Goal: Task Accomplishment & Management: Manage account settings

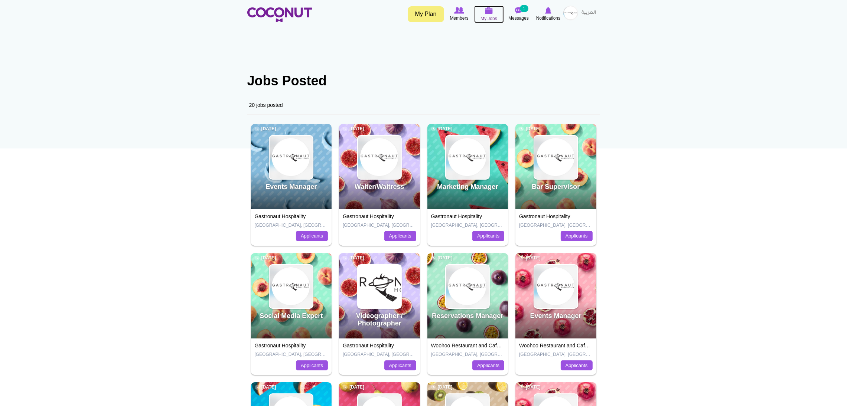
click at [488, 12] on img at bounding box center [489, 10] width 8 height 7
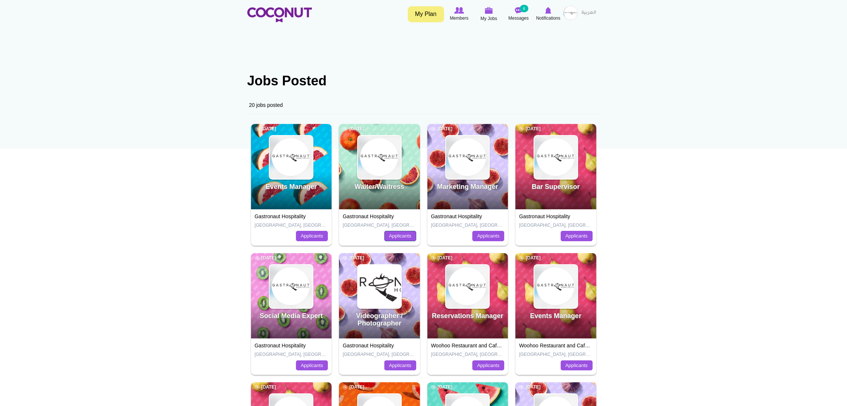
click at [392, 239] on link "Applicants" at bounding box center [400, 236] width 32 height 10
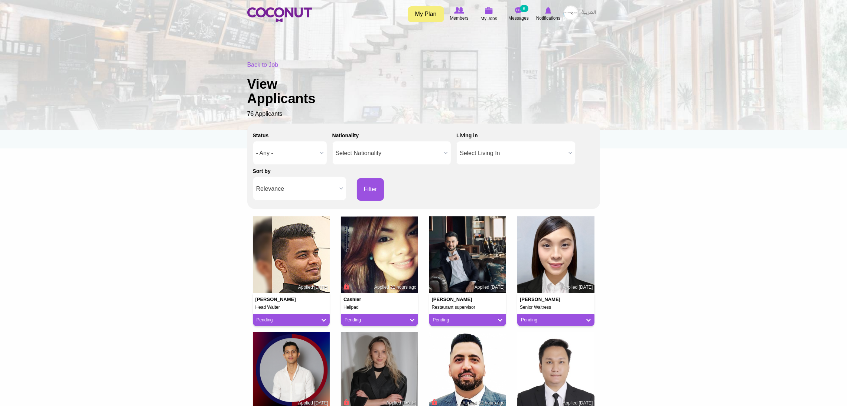
click at [269, 188] on span "Relevance" at bounding box center [296, 189] width 80 height 24
click at [270, 212] on li "Apply Date" at bounding box center [300, 213] width 90 height 9
click at [360, 191] on button "Filter" at bounding box center [370, 189] width 27 height 23
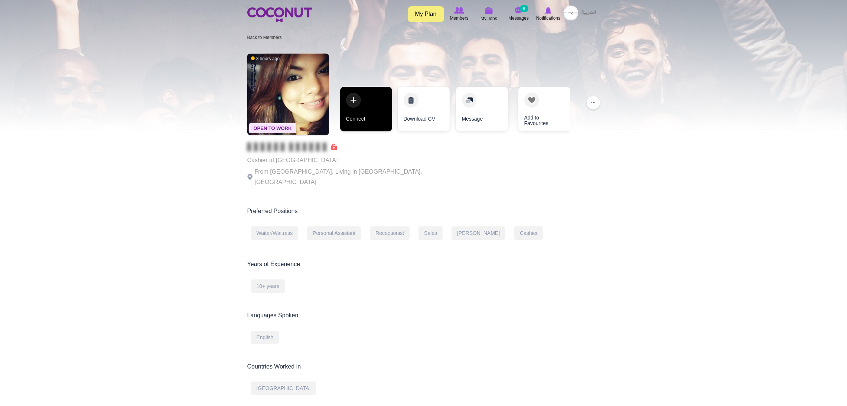
click at [361, 111] on link "Connect" at bounding box center [366, 109] width 52 height 45
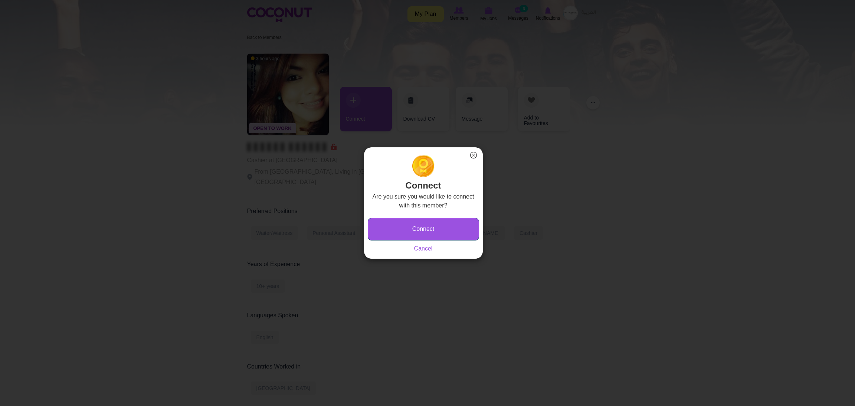
click at [399, 226] on button "Connect" at bounding box center [423, 229] width 111 height 23
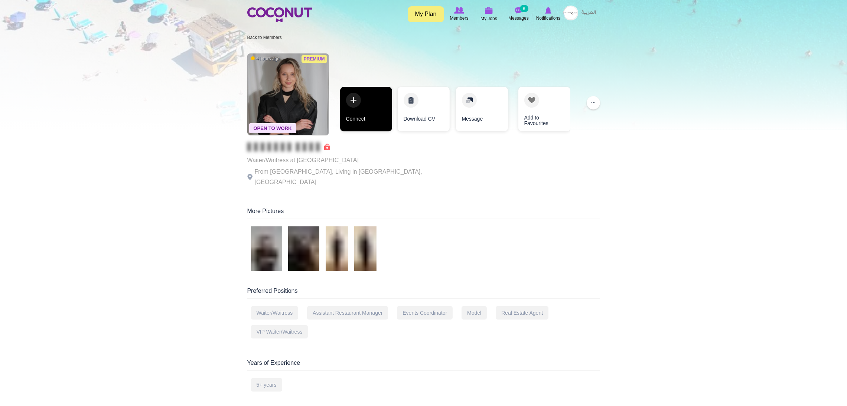
click at [358, 94] on link "Connect" at bounding box center [366, 109] width 52 height 45
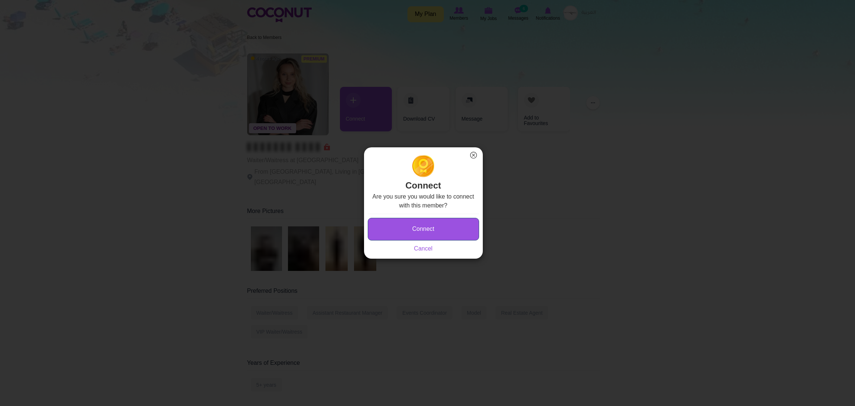
click at [415, 227] on button "Connect" at bounding box center [423, 229] width 111 height 23
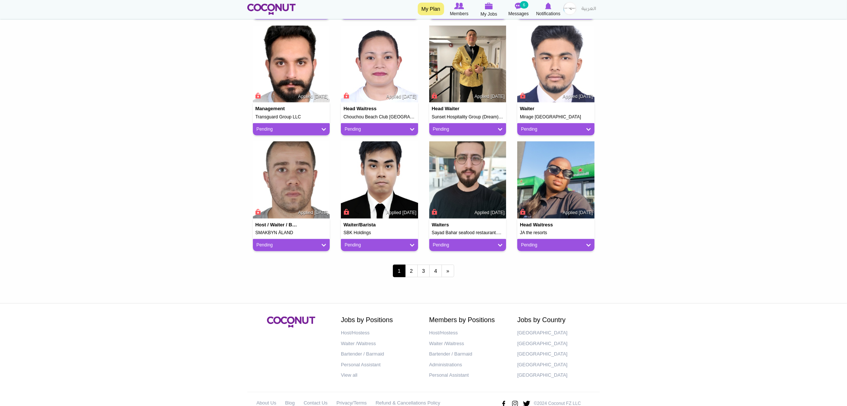
scroll to position [555, 0]
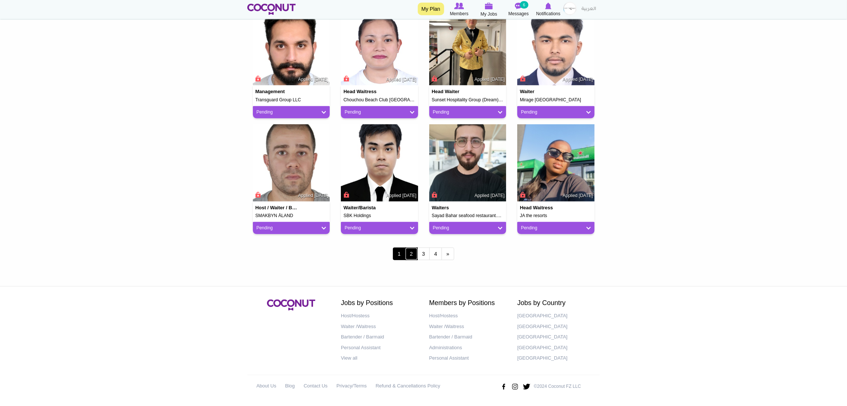
click at [411, 255] on link "2" at bounding box center [411, 254] width 13 height 13
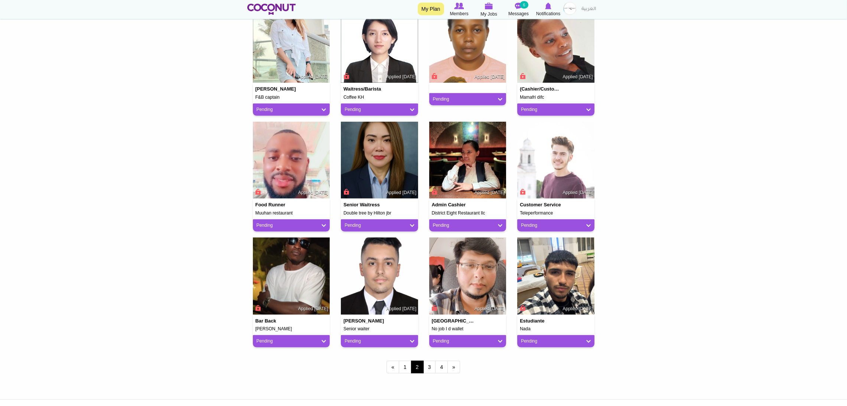
scroll to position [445, 0]
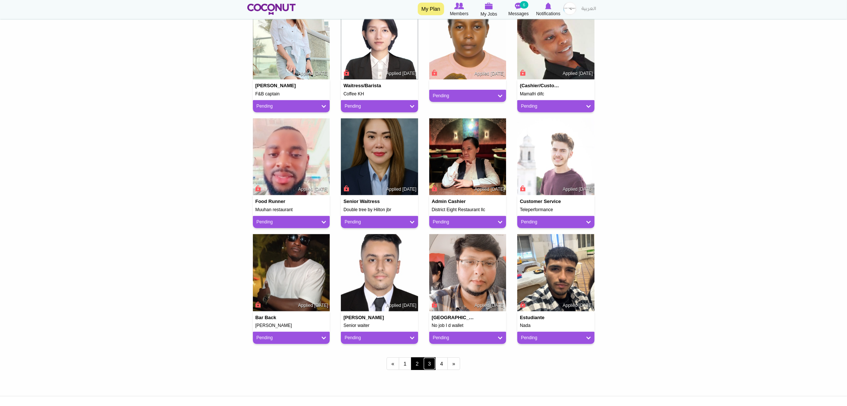
click at [426, 363] on link "3" at bounding box center [429, 363] width 13 height 13
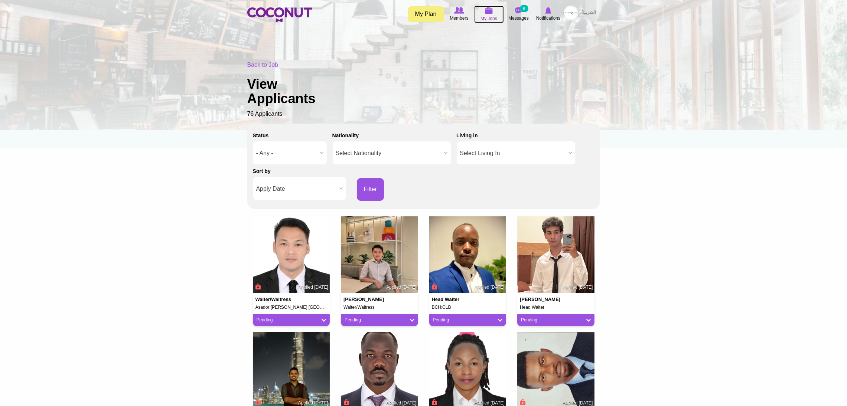
click at [492, 15] on span "My Jobs" at bounding box center [488, 18] width 17 height 7
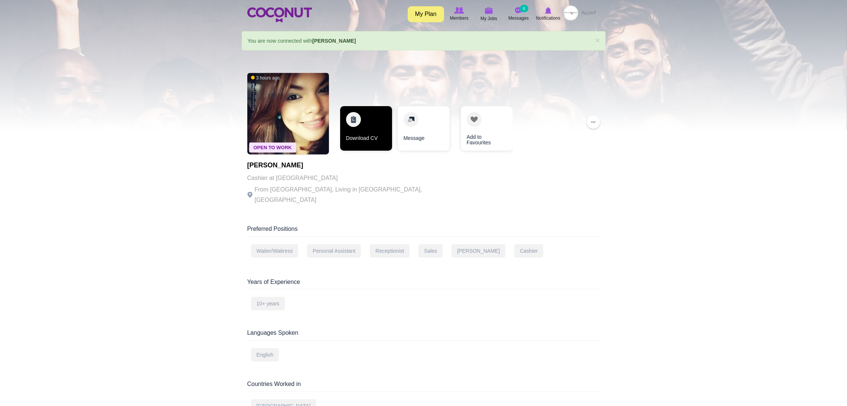
click at [363, 127] on link "Download CV" at bounding box center [366, 128] width 52 height 45
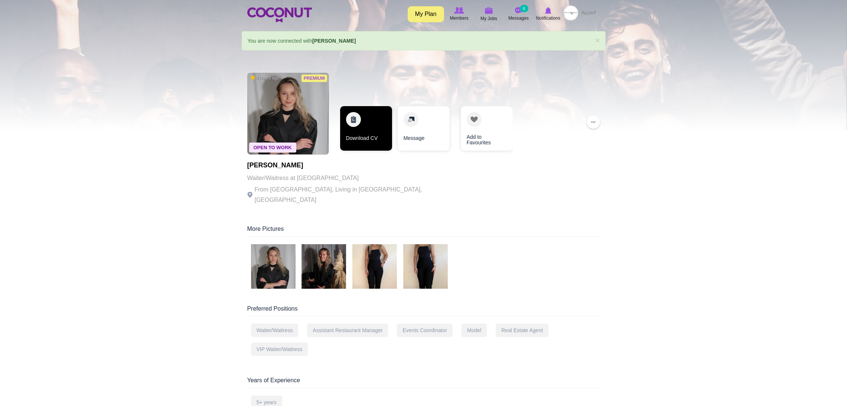
click at [369, 126] on link "Download CV" at bounding box center [366, 128] width 52 height 45
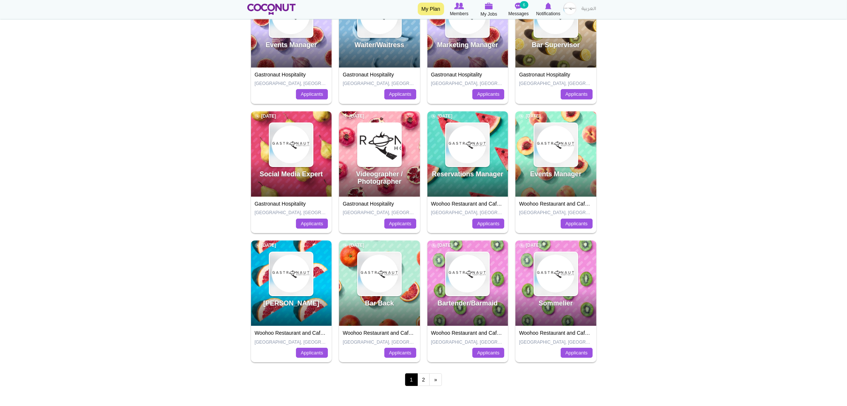
scroll to position [167, 0]
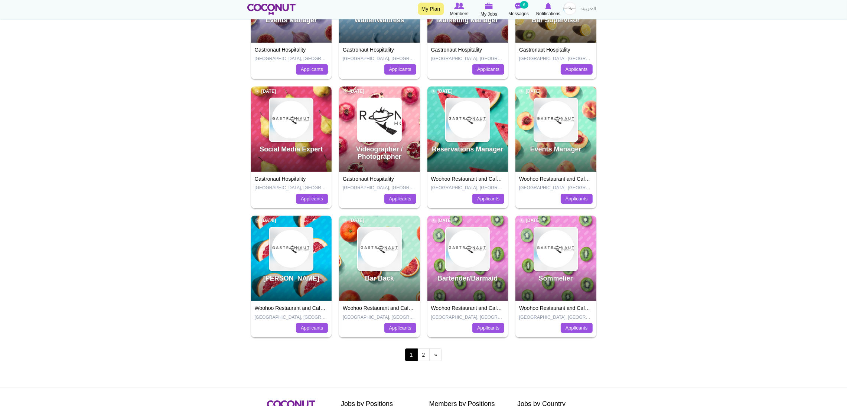
click at [423, 363] on div "1 2 next › last »" at bounding box center [423, 162] width 353 height 417
click at [423, 357] on link "2" at bounding box center [423, 354] width 13 height 13
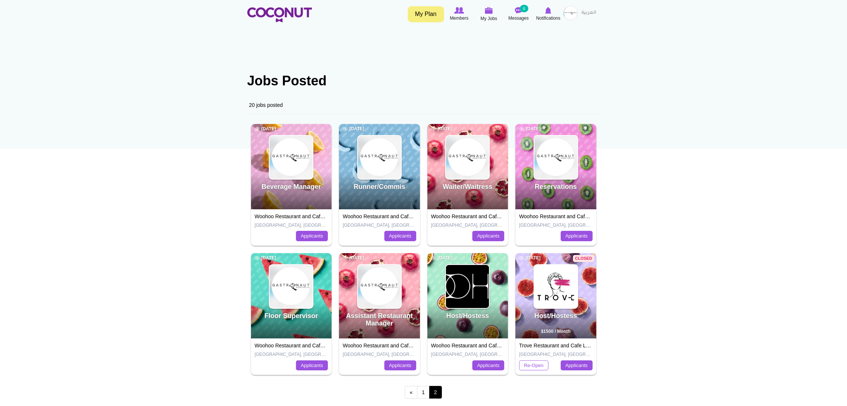
click at [573, 7] on img at bounding box center [570, 13] width 15 height 15
click at [549, 59] on link "Post New Job" at bounding box center [550, 63] width 59 height 10
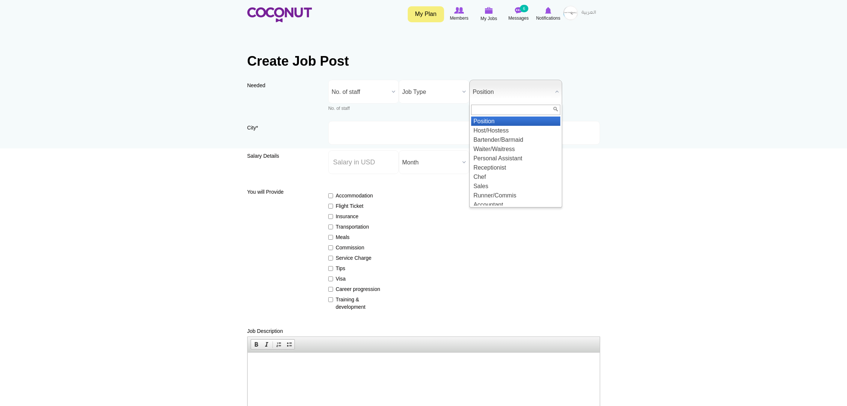
click at [522, 92] on span "Position" at bounding box center [511, 92] width 79 height 24
type input "r"
type input "super"
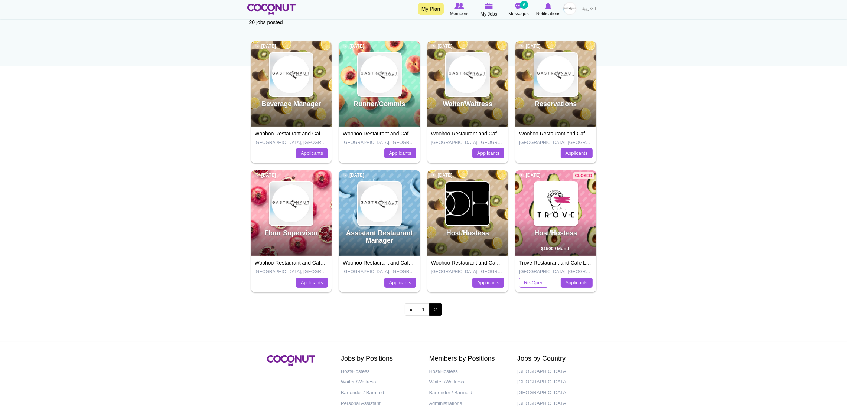
scroll to position [56, 0]
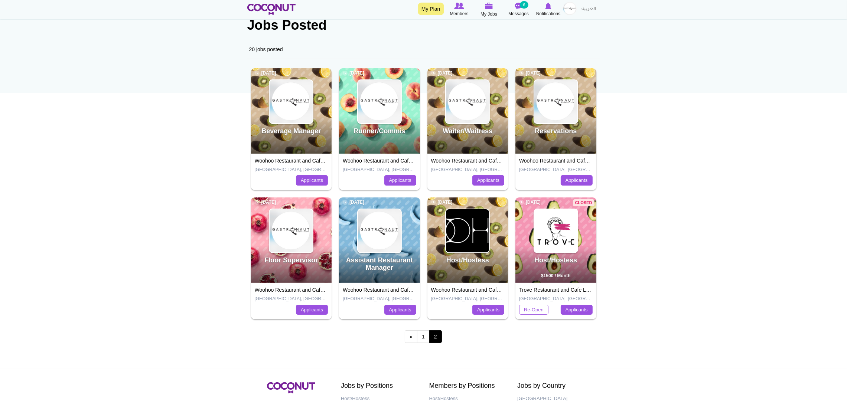
click at [271, 287] on div "Woohoo Restaurant and Cafe LLC, Mamabella Restaurant and Cafe LLC [GEOGRAPHIC_D…" at bounding box center [291, 301] width 81 height 36
click at [276, 256] on div "Floor Supervisor 3 weeks ago" at bounding box center [291, 239] width 81 height 85
click at [284, 236] on img at bounding box center [290, 230] width 43 height 43
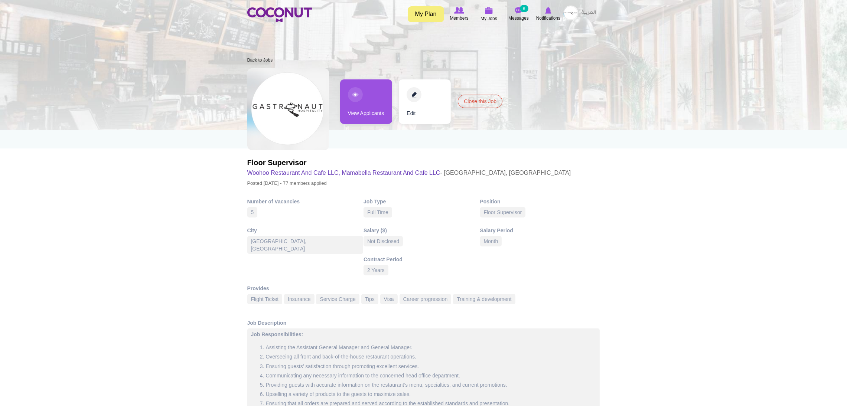
click at [358, 109] on link "View Applicants" at bounding box center [366, 101] width 52 height 45
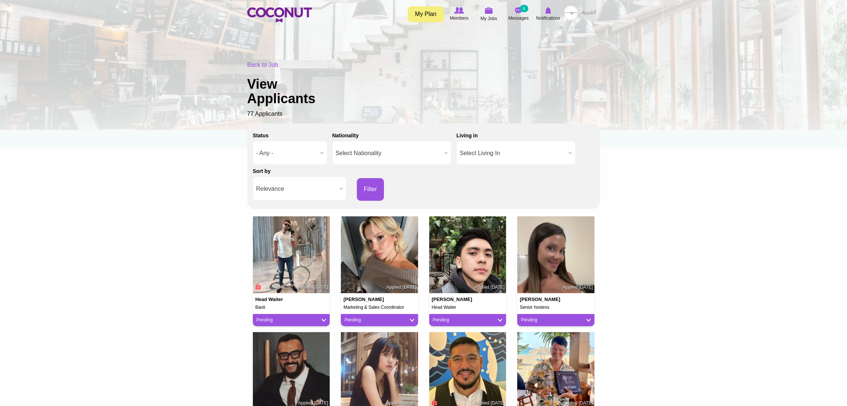
click at [288, 185] on span "Relevance" at bounding box center [296, 189] width 80 height 24
click at [282, 213] on li "Apply Date" at bounding box center [300, 213] width 90 height 9
click at [373, 185] on button "Filter" at bounding box center [370, 189] width 27 height 23
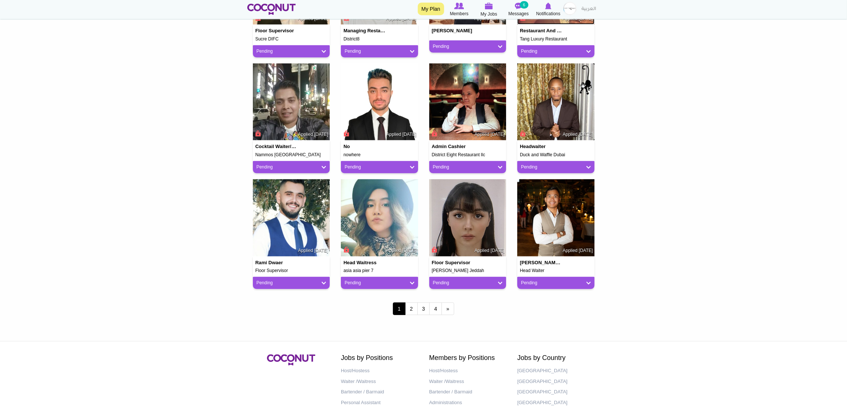
scroll to position [501, 0]
click at [411, 308] on link "2" at bounding box center [411, 308] width 13 height 13
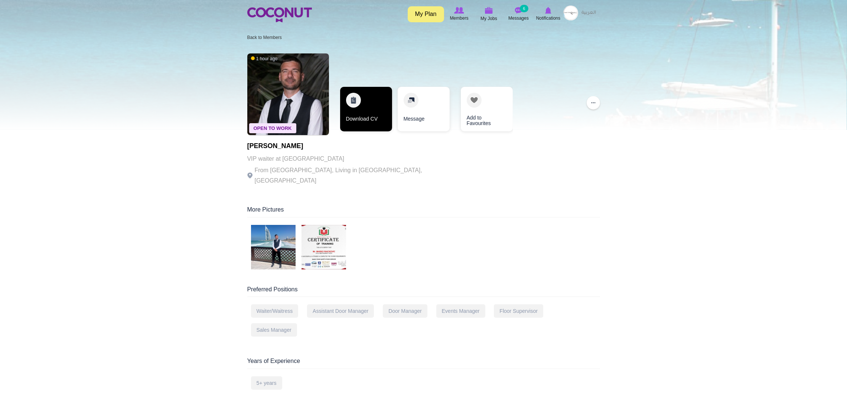
click at [361, 101] on link "Download CV" at bounding box center [366, 109] width 52 height 45
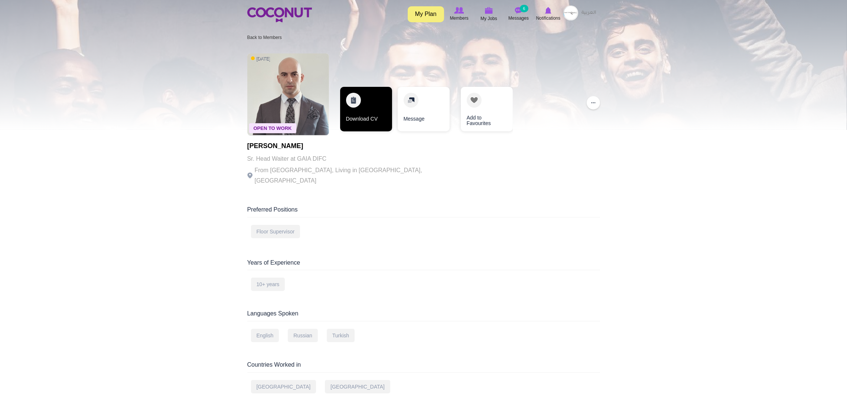
click at [372, 106] on link "Download CV" at bounding box center [366, 109] width 52 height 45
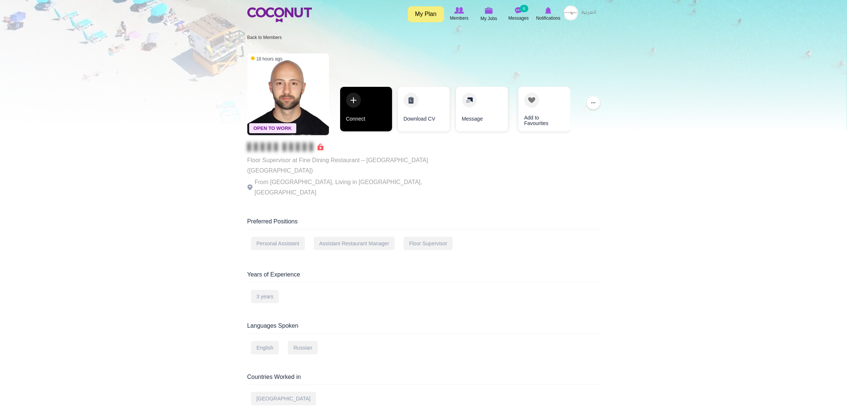
click at [364, 101] on link "Connect" at bounding box center [366, 109] width 52 height 45
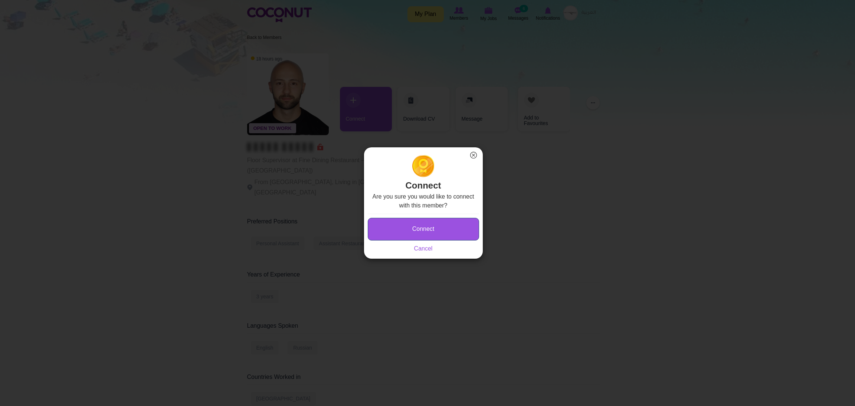
click at [390, 225] on button "Connect" at bounding box center [423, 229] width 111 height 23
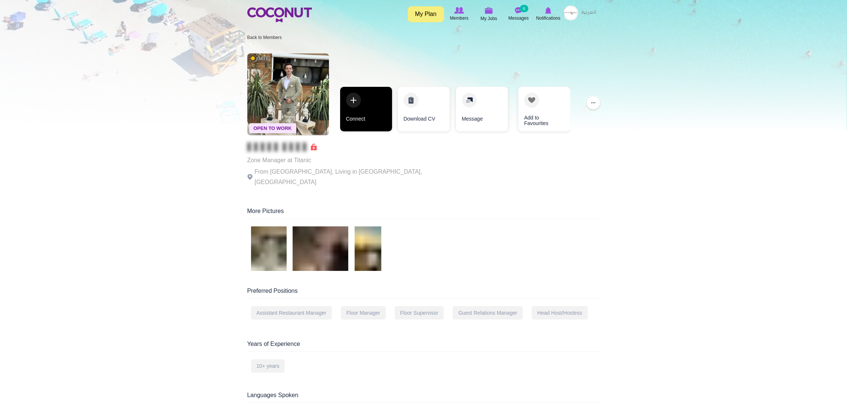
click at [369, 97] on link "Connect" at bounding box center [366, 109] width 52 height 45
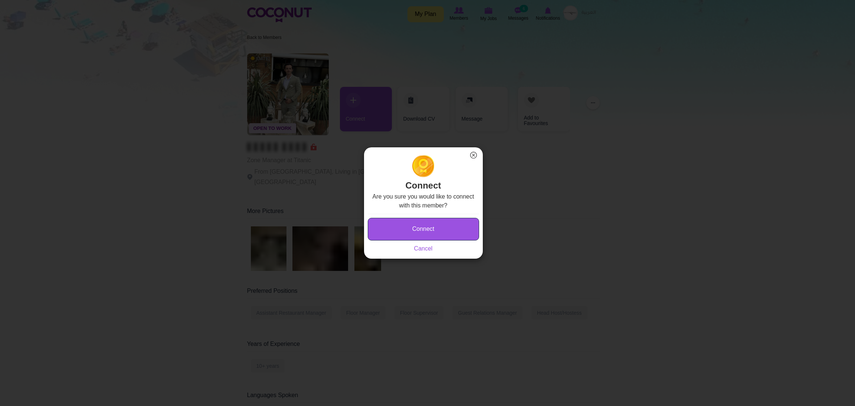
click at [377, 227] on button "Connect" at bounding box center [423, 229] width 111 height 23
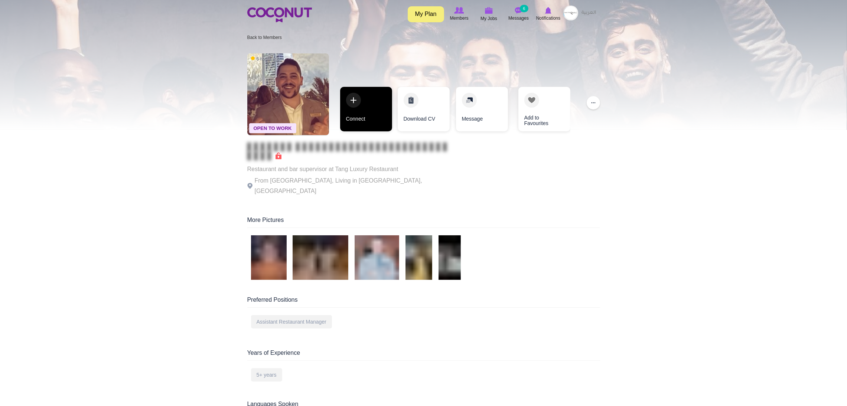
click at [359, 105] on link "Connect" at bounding box center [366, 109] width 52 height 45
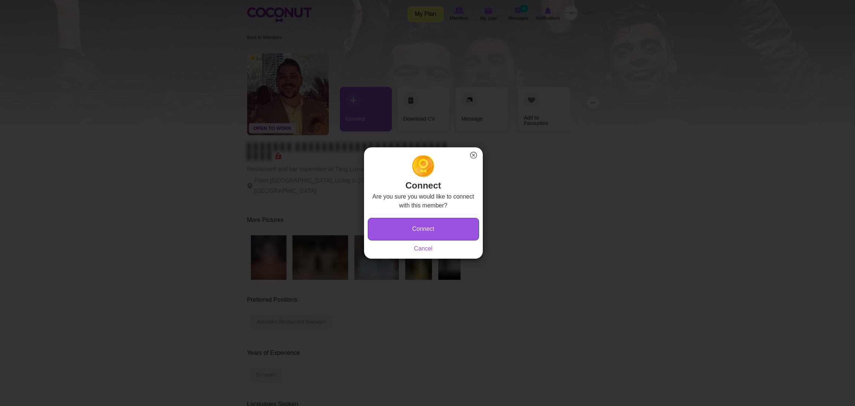
click at [385, 220] on button "Connect" at bounding box center [423, 229] width 111 height 23
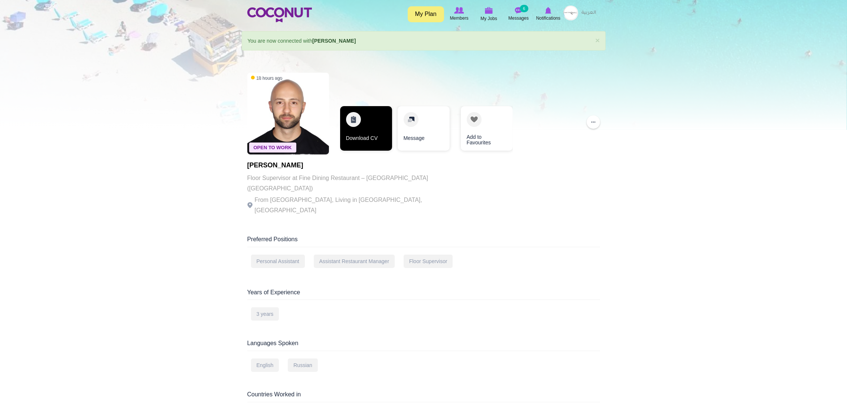
click at [378, 121] on link "Download CV" at bounding box center [366, 128] width 52 height 45
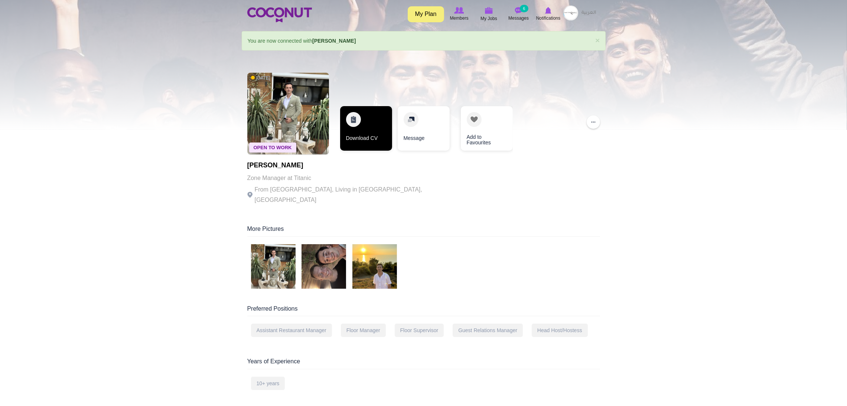
click at [359, 130] on link "Download CV" at bounding box center [366, 128] width 52 height 45
click at [358, 121] on link "Download CV" at bounding box center [366, 128] width 52 height 45
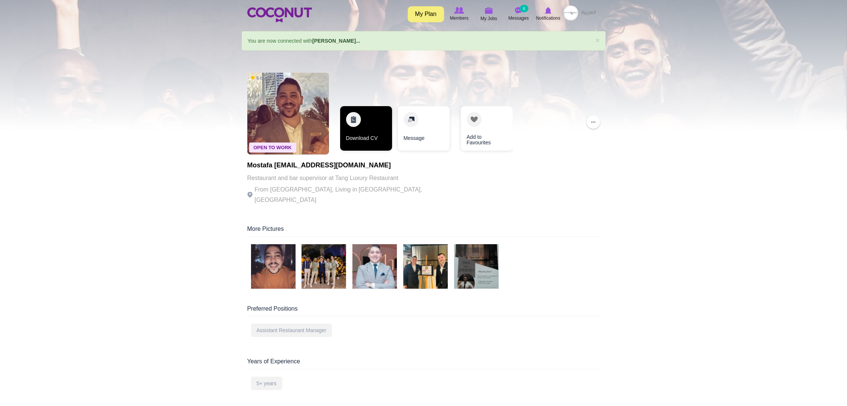
click at [366, 115] on link "Download CV" at bounding box center [366, 128] width 52 height 45
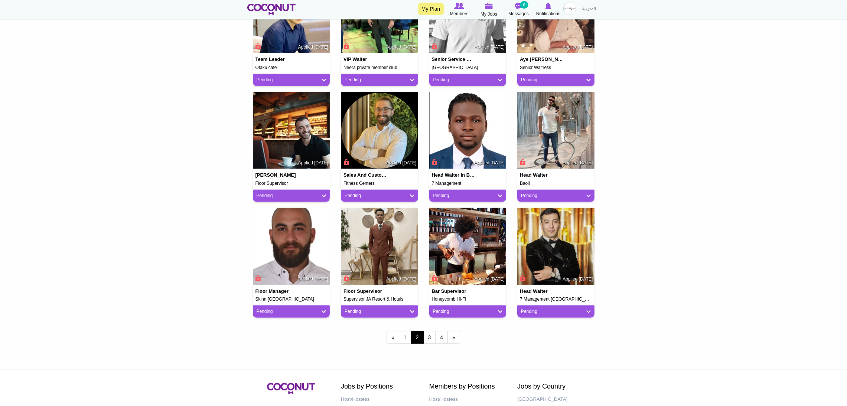
scroll to position [501, 0]
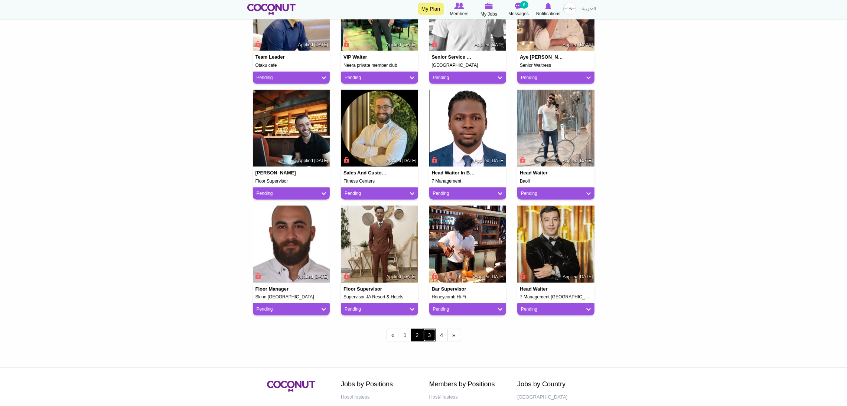
click at [428, 337] on link "3" at bounding box center [429, 335] width 13 height 13
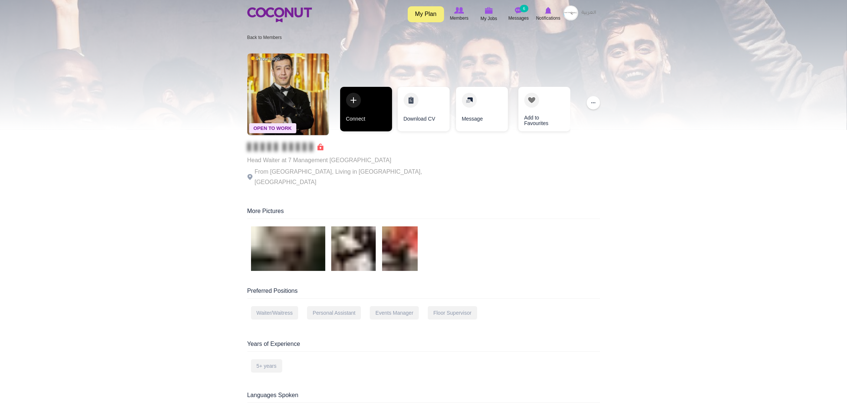
click at [369, 112] on link "Connect" at bounding box center [366, 109] width 52 height 45
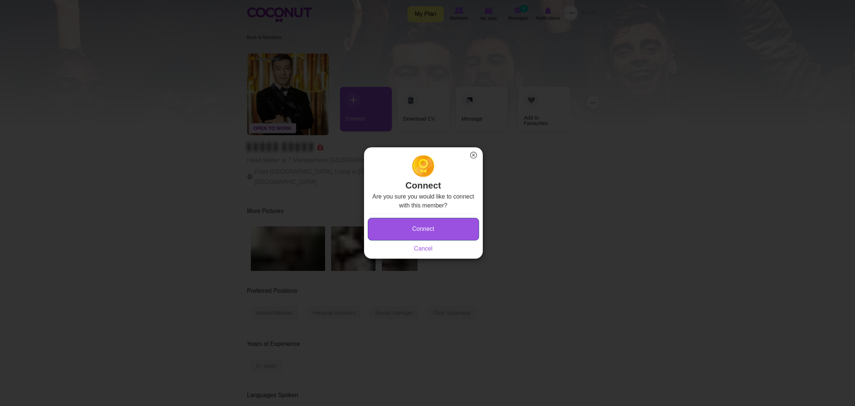
click at [396, 232] on button "Connect" at bounding box center [423, 229] width 111 height 23
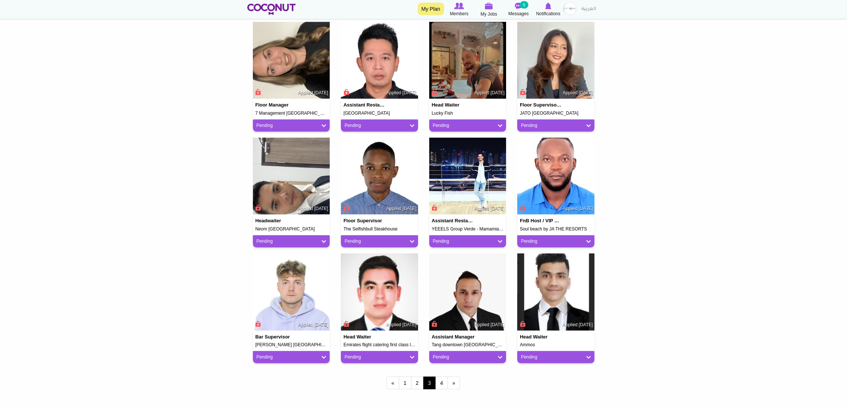
scroll to position [445, 0]
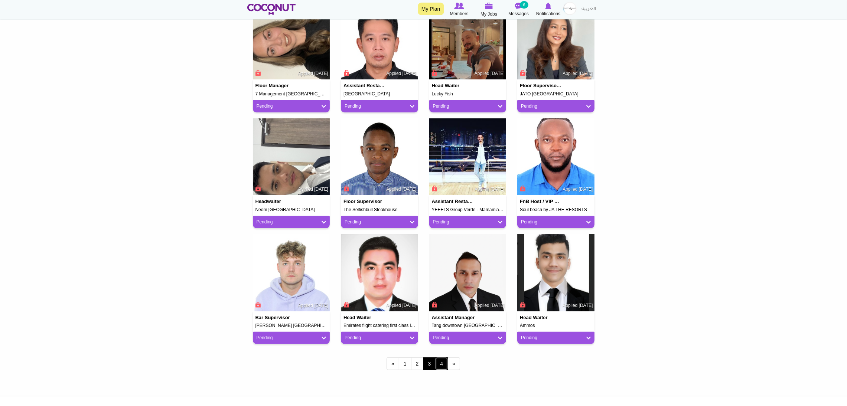
click at [443, 365] on link "4" at bounding box center [441, 363] width 13 height 13
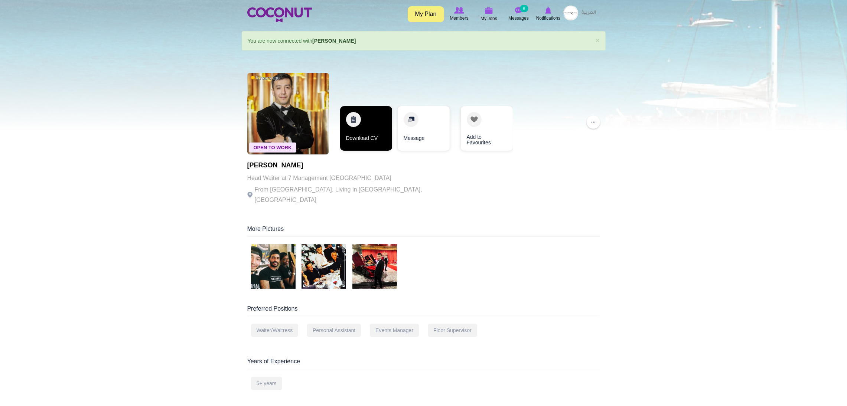
click at [362, 131] on link "Download CV" at bounding box center [366, 128] width 52 height 45
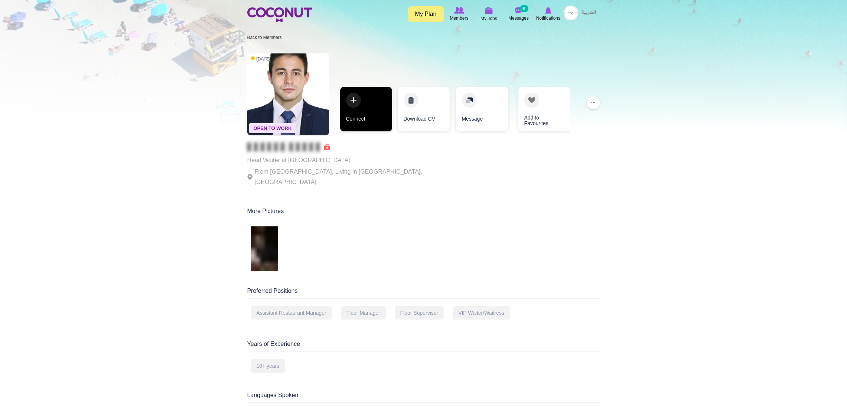
click at [367, 105] on link "Connect" at bounding box center [366, 109] width 52 height 45
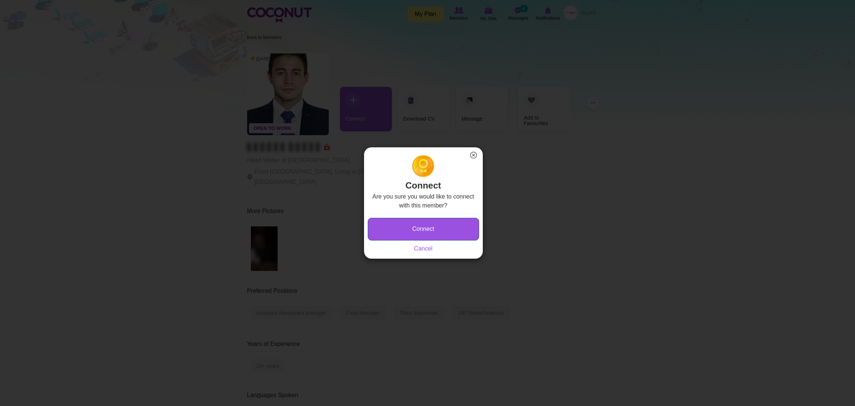
click at [401, 232] on button "Connect" at bounding box center [423, 229] width 111 height 23
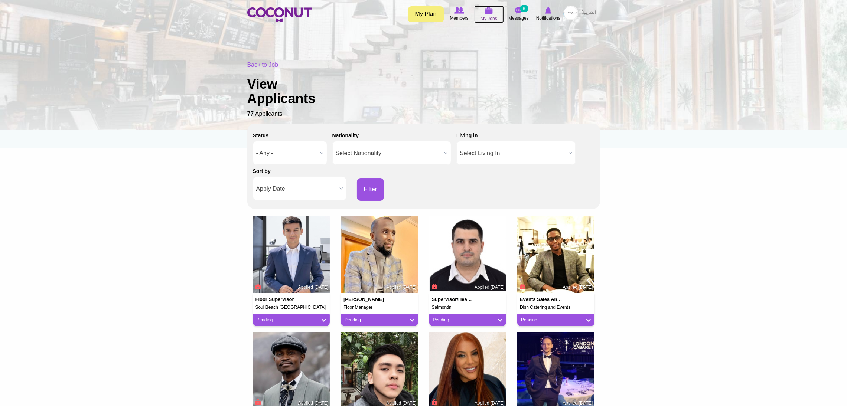
click at [489, 11] on img at bounding box center [489, 10] width 8 height 7
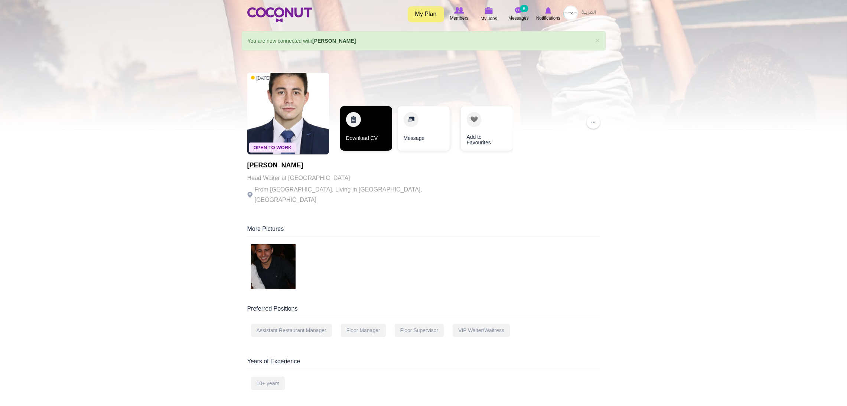
click at [352, 124] on link "Download CV" at bounding box center [366, 128] width 52 height 45
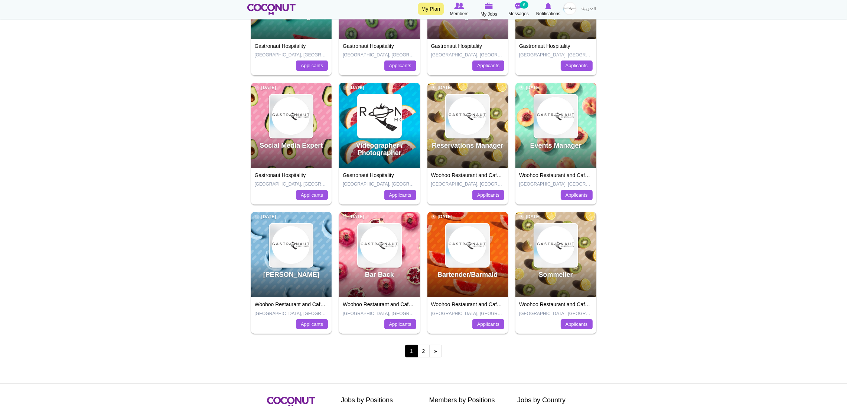
scroll to position [223, 0]
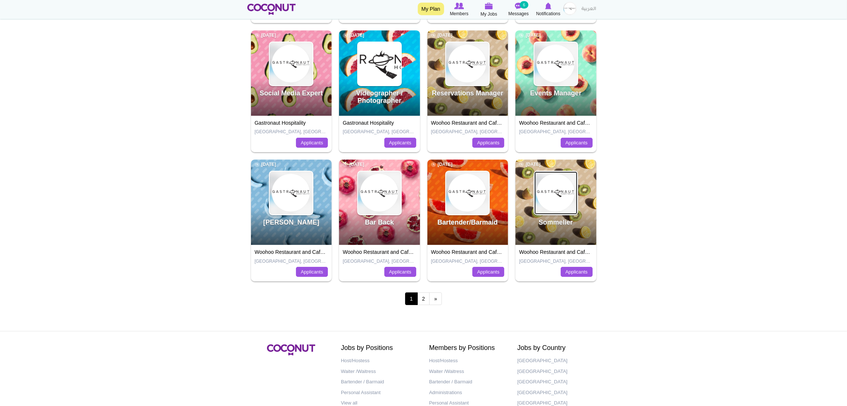
click at [558, 208] on img at bounding box center [555, 192] width 43 height 43
